Goal: Information Seeking & Learning: Learn about a topic

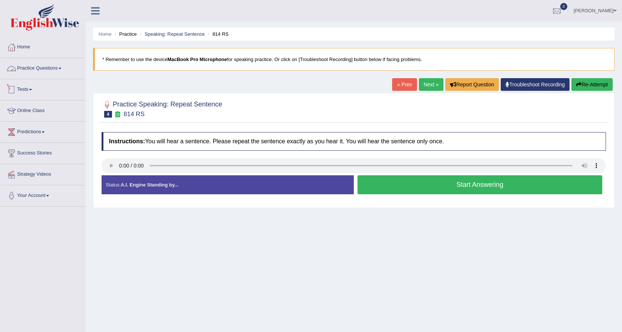
click at [59, 69] on link "Practice Questions" at bounding box center [42, 67] width 85 height 19
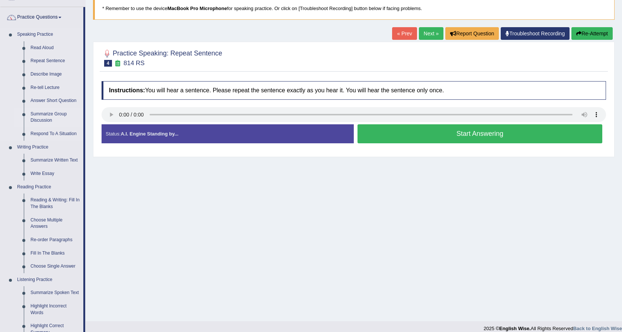
scroll to position [60, 0]
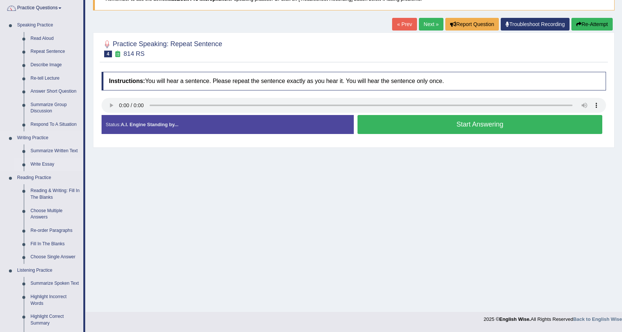
click at [37, 164] on link "Write Essay" at bounding box center [55, 164] width 56 height 13
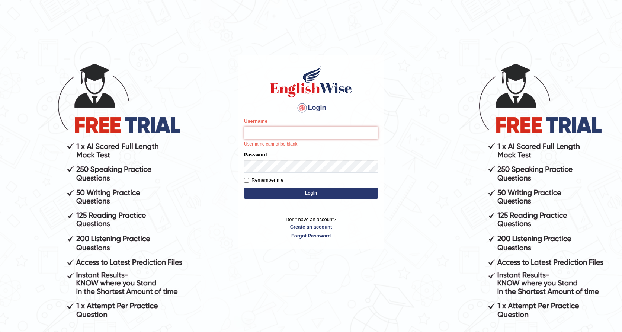
type input "rkirat084"
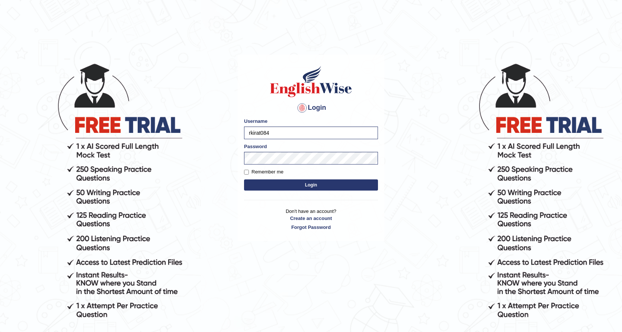
click at [322, 188] on button "Login" at bounding box center [311, 184] width 134 height 11
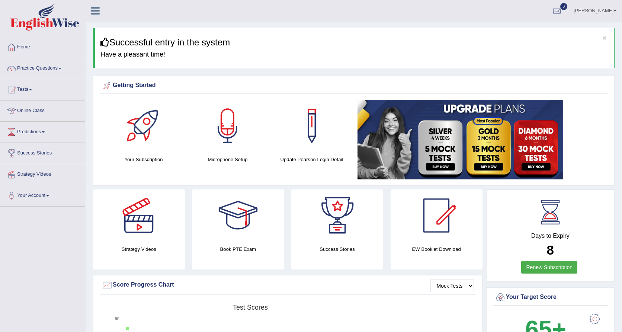
click at [249, 211] on div at bounding box center [238, 215] width 52 height 52
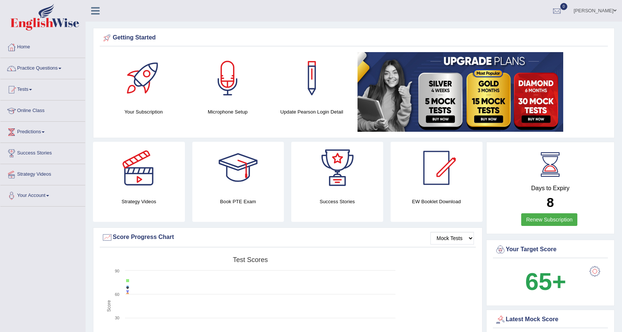
click at [240, 172] on div at bounding box center [238, 168] width 52 height 52
click at [48, 69] on link "Practice Questions" at bounding box center [42, 67] width 85 height 19
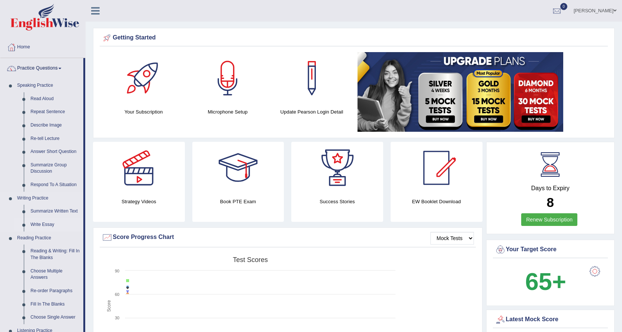
click at [49, 219] on link "Write Essay" at bounding box center [55, 224] width 56 height 13
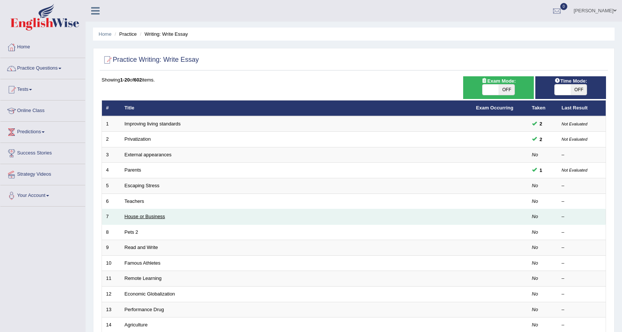
click at [140, 217] on link "House or Business" at bounding box center [145, 216] width 41 height 6
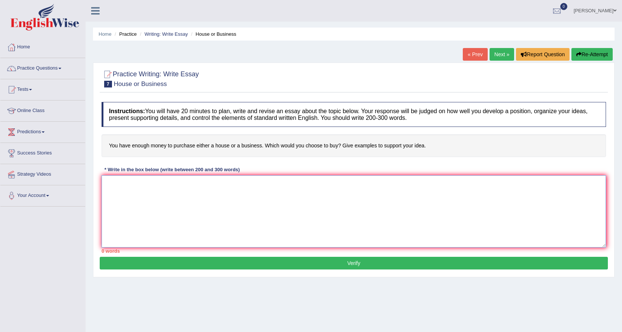
click at [140, 217] on textarea at bounding box center [354, 211] width 504 height 72
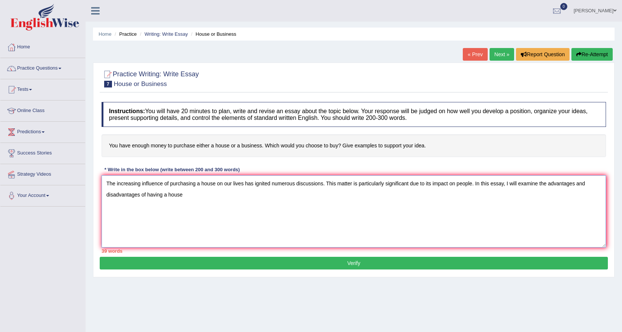
click at [333, 201] on textarea "The increasing influence of purchasing a house on our lives has ignited numerou…" at bounding box center [354, 211] width 504 height 72
type textarea "The increasing influence of purchasing a house on our lives has ignited numerou…"
